Goal: Transaction & Acquisition: Subscribe to service/newsletter

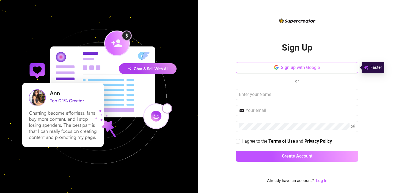
click at [278, 68] on icon "button" at bounding box center [278, 68] width 2 height 2
click at [278, 69] on icon "button" at bounding box center [276, 67] width 4 height 4
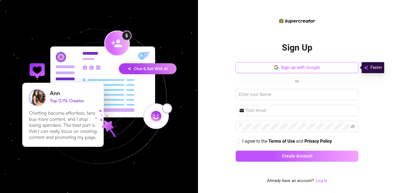
click at [278, 69] on icon "button" at bounding box center [276, 67] width 4 height 4
click at [299, 68] on span "Sign up with Google" at bounding box center [300, 67] width 39 height 5
click at [272, 70] on button "Sign up with Google" at bounding box center [297, 67] width 123 height 11
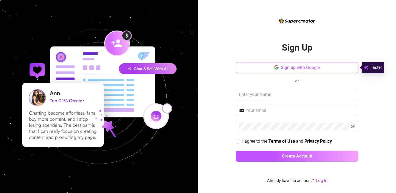
click at [272, 70] on button "Sign up with Google" at bounding box center [297, 67] width 123 height 11
click at [275, 66] on icon "button" at bounding box center [275, 66] width 3 height 2
click at [274, 67] on button "Sign up with Google" at bounding box center [297, 67] width 123 height 11
click at [268, 64] on button "Sign up with Google" at bounding box center [297, 67] width 123 height 11
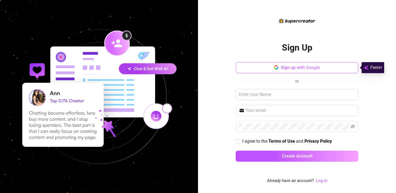
click at [268, 64] on button "Sign up with Google" at bounding box center [297, 67] width 123 height 11
click at [293, 69] on span "Sign up with Google" at bounding box center [300, 67] width 39 height 5
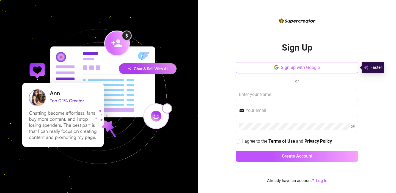
click at [293, 69] on span "Sign up with Google" at bounding box center [300, 67] width 39 height 5
click at [247, 66] on button "Sign up with Google" at bounding box center [297, 67] width 123 height 11
click at [277, 69] on icon "button" at bounding box center [275, 69] width 3 height 2
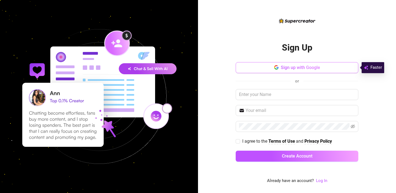
click at [278, 69] on icon "button" at bounding box center [278, 68] width 2 height 2
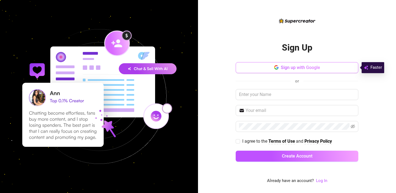
click at [278, 69] on icon "button" at bounding box center [278, 68] width 2 height 2
click at [284, 68] on span "Sign up with Google" at bounding box center [300, 67] width 39 height 5
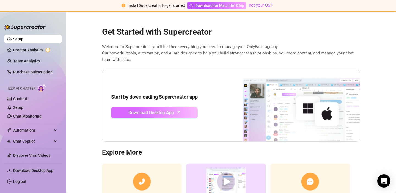
click at [179, 116] on link "Download Desktop App" at bounding box center [154, 112] width 87 height 11
